Goal: Task Accomplishment & Management: Manage account settings

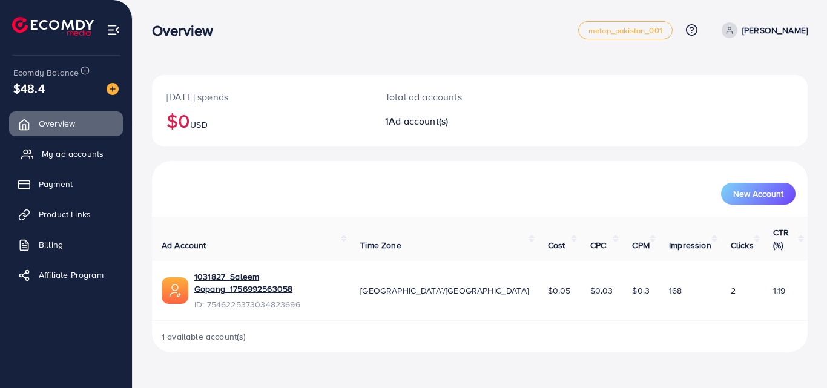
click at [68, 151] on span "My ad accounts" at bounding box center [73, 154] width 62 height 12
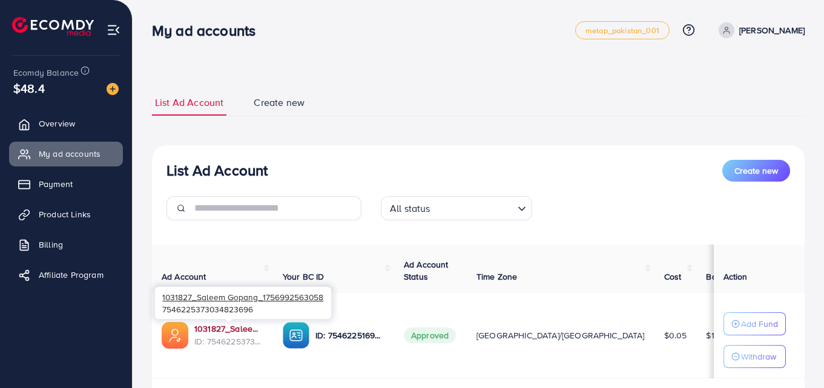
click at [213, 332] on link "1031827_Saleem Gopang_1756992563058" at bounding box center [228, 329] width 69 height 12
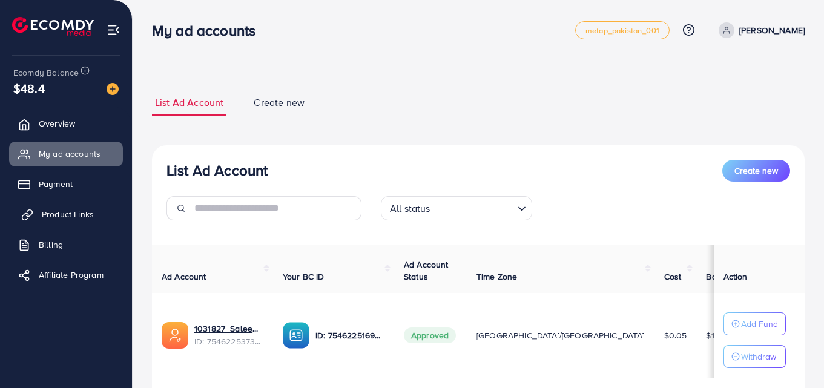
click at [54, 209] on span "Product Links" at bounding box center [68, 214] width 52 height 12
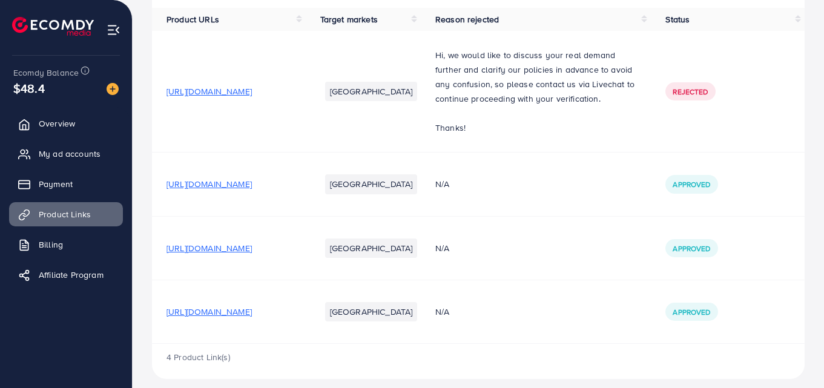
scroll to position [148, 0]
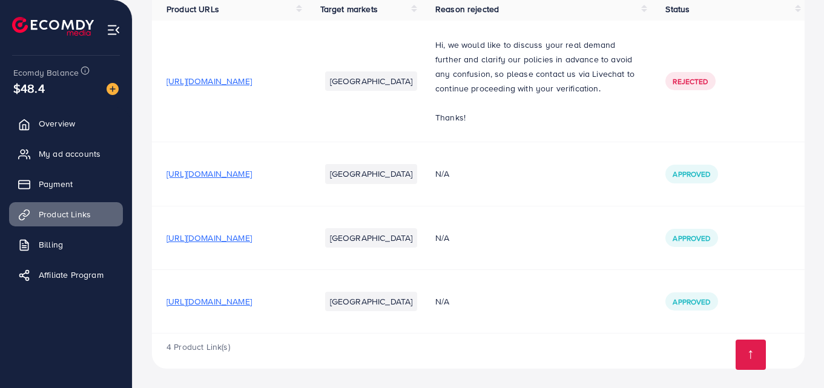
click at [252, 300] on span "[URL][DOMAIN_NAME]" at bounding box center [208, 301] width 85 height 12
click at [68, 154] on span "My ad accounts" at bounding box center [73, 154] width 62 height 12
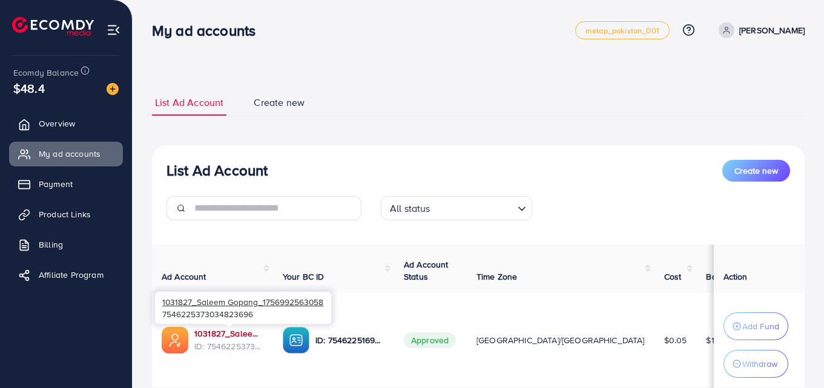
click at [225, 336] on link "1031827_Saleem Gopang_1756992563058" at bounding box center [228, 333] width 69 height 12
